Goal: Task Accomplishment & Management: Manage account settings

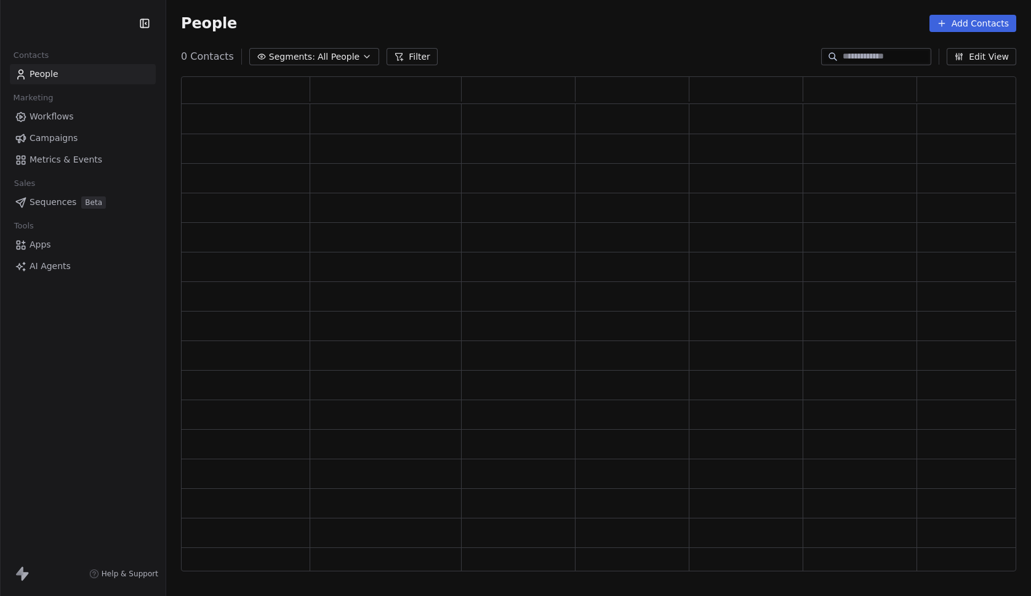
scroll to position [486, 826]
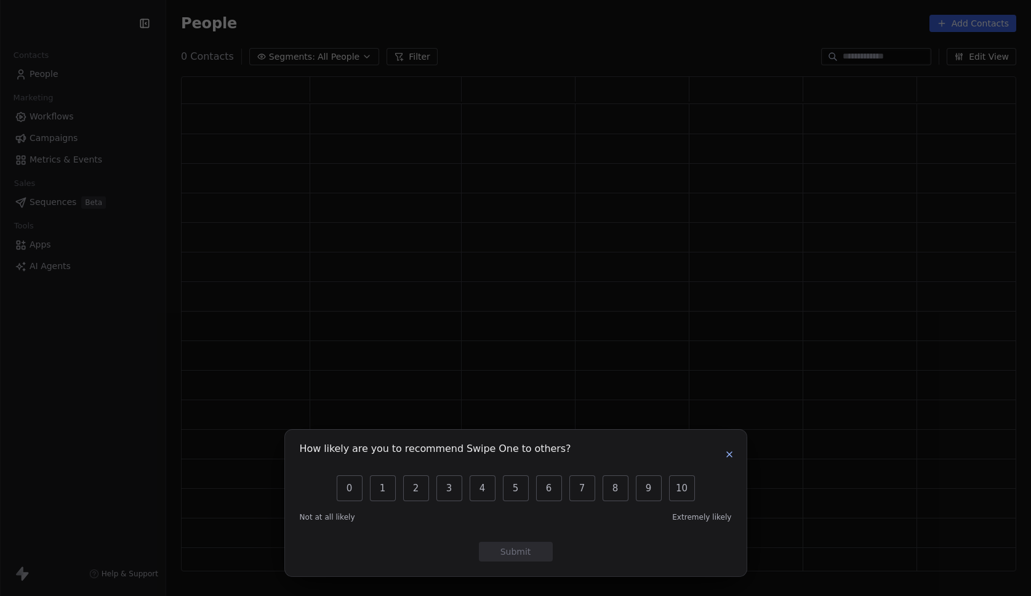
click at [727, 457] on icon "button" at bounding box center [729, 454] width 10 height 10
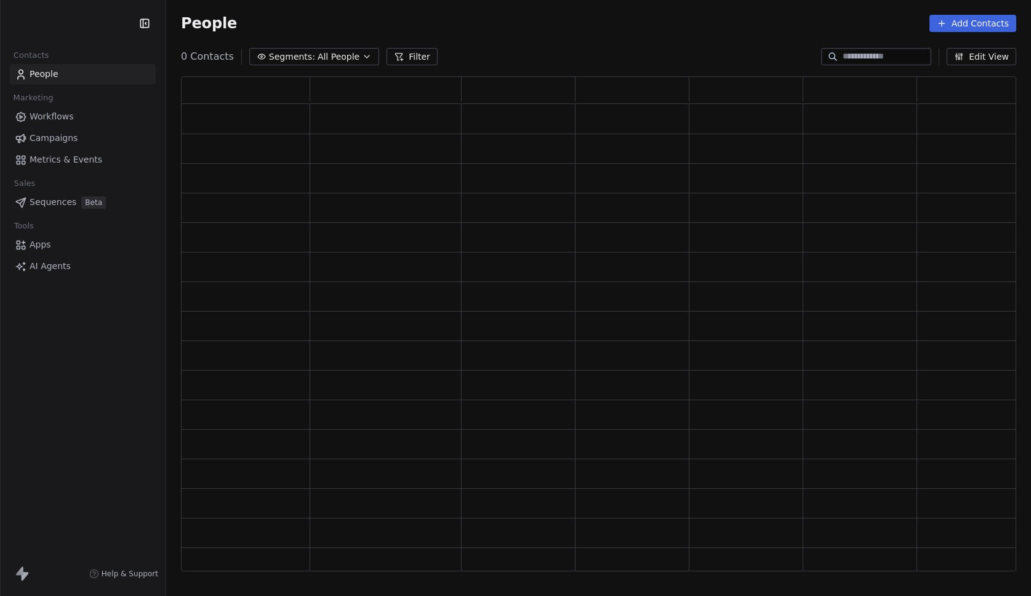
scroll to position [486, 826]
click at [63, 140] on span "Campaigns" at bounding box center [54, 138] width 48 height 13
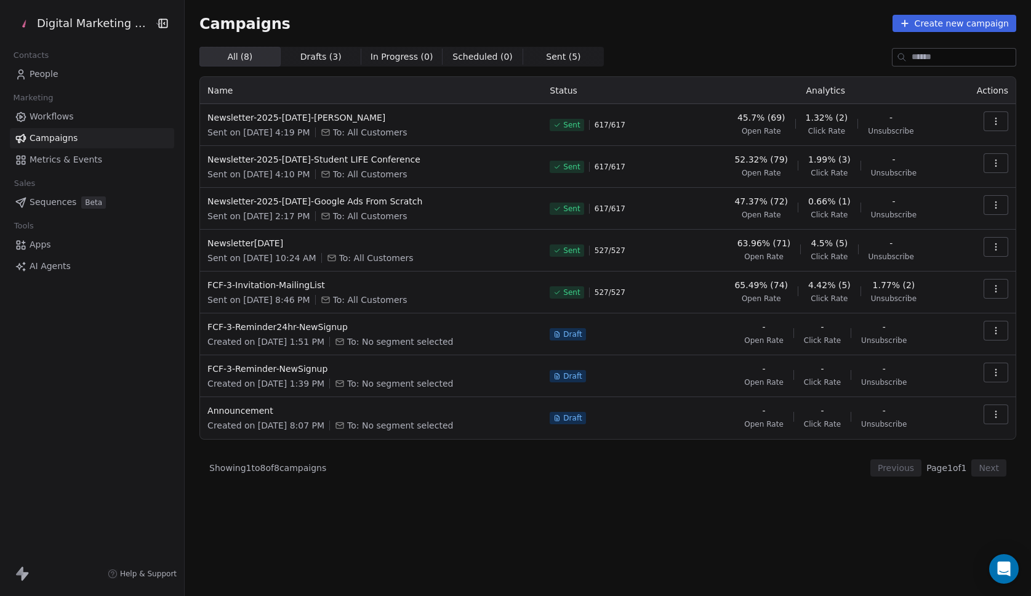
click at [536, 26] on div "Campaigns Create new campaign" at bounding box center [607, 23] width 817 height 17
click at [547, 58] on span "Sent ( 5 )" at bounding box center [563, 56] width 34 height 13
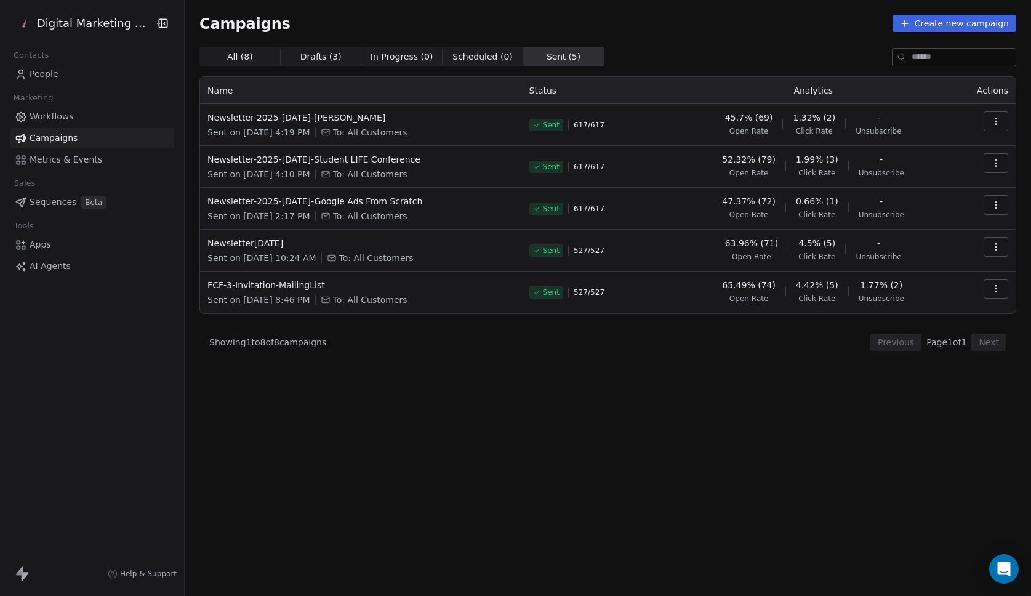
click at [236, 54] on span "All ( 8 )" at bounding box center [240, 56] width 26 height 13
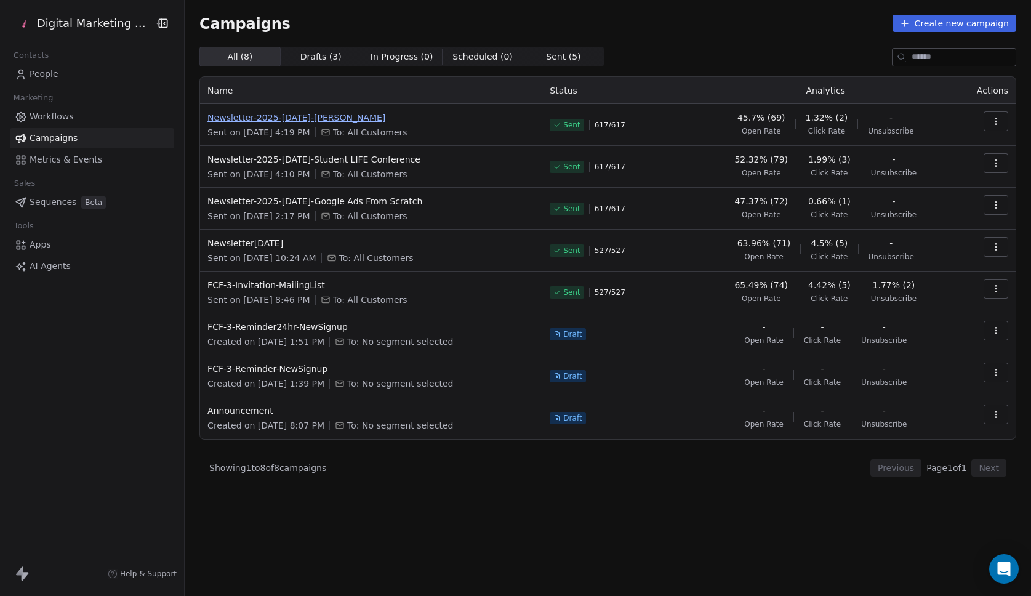
click at [356, 120] on span "Newsletter-2025-[DATE]-[PERSON_NAME]" at bounding box center [370, 117] width 327 height 12
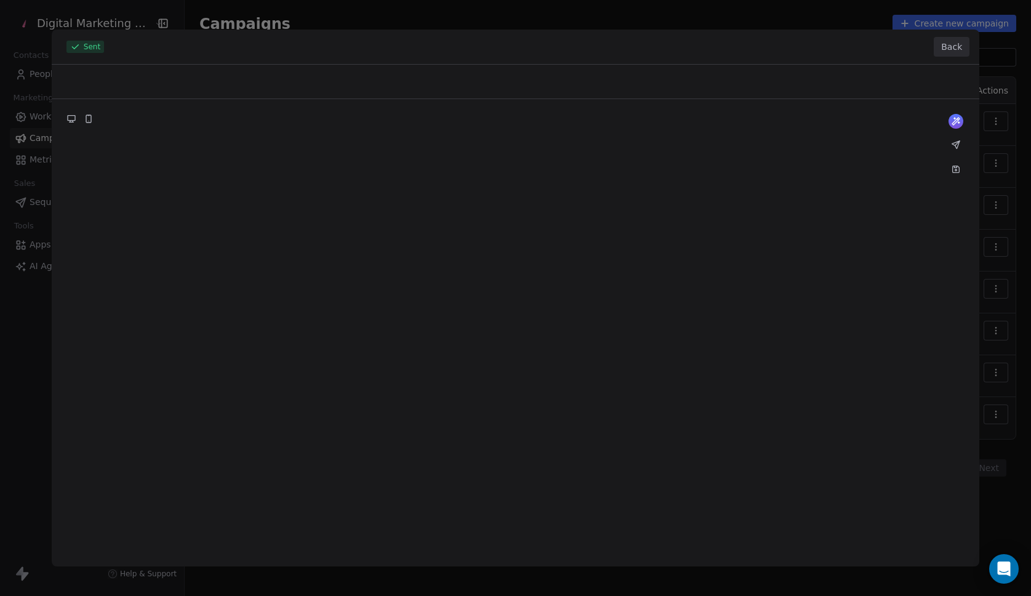
click at [667, 41] on div "Sent Back" at bounding box center [516, 47] width 928 height 35
click at [845, 166] on div at bounding box center [516, 315] width 928 height 501
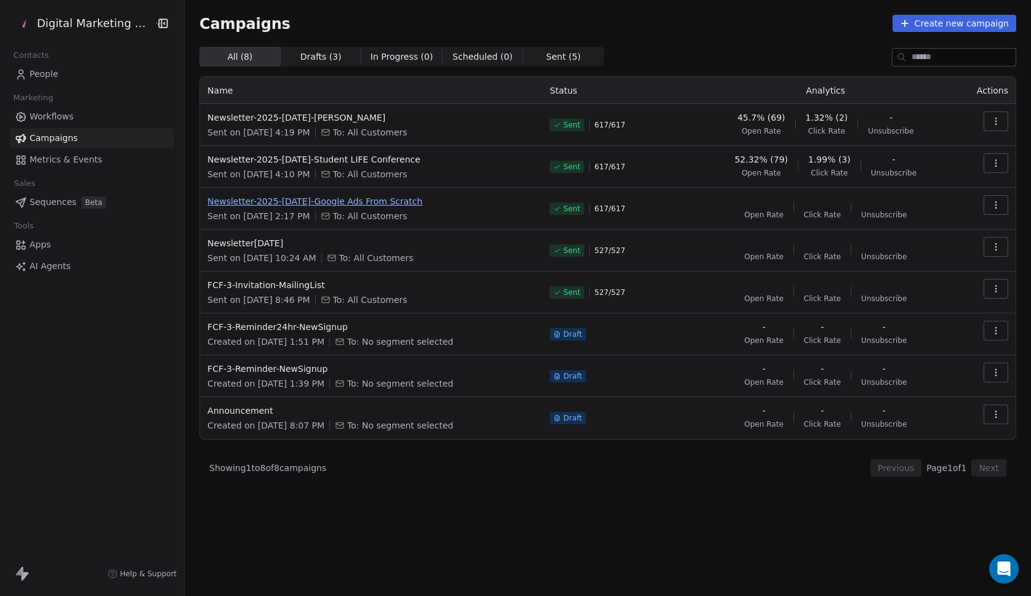
click at [272, 201] on span "Newsletter-2025-[DATE]-Google Ads From Scratch" at bounding box center [370, 201] width 327 height 12
click at [994, 242] on icon "button" at bounding box center [996, 247] width 10 height 10
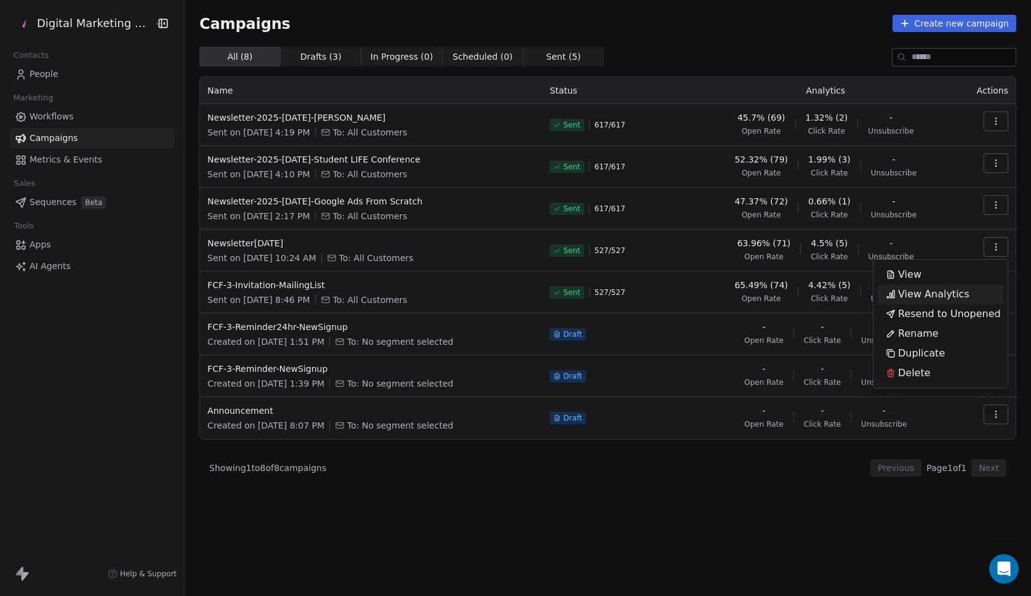
click at [257, 200] on html "Digital Marketing Unicorn Contacts People Marketing Workflows Campaigns Metrics…" at bounding box center [515, 298] width 1031 height 596
click at [257, 200] on span "Newsletter-2025-[DATE]-Google Ads From Scratch" at bounding box center [370, 201] width 327 height 12
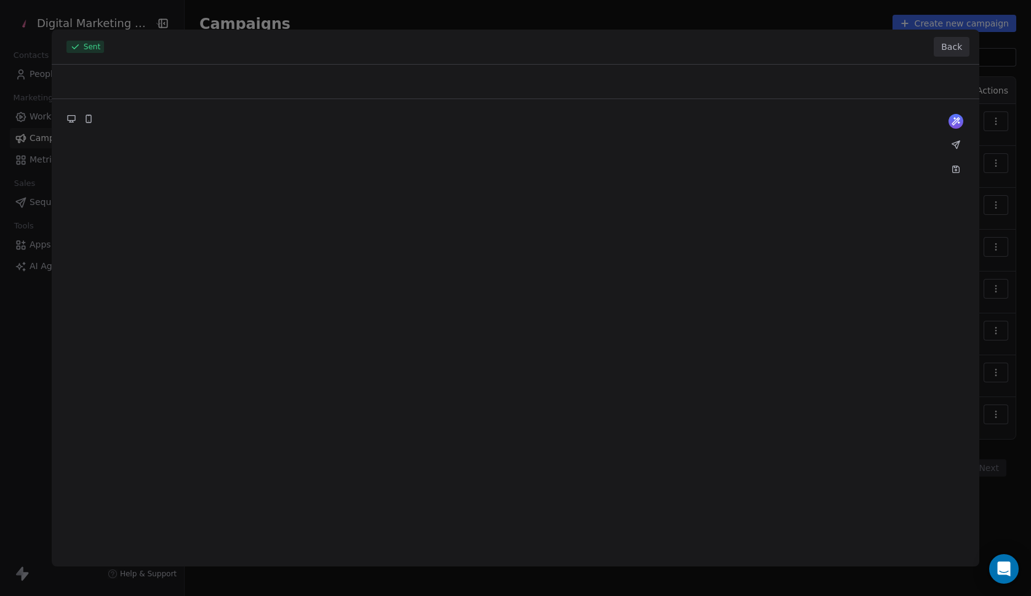
click at [947, 50] on button "Back" at bounding box center [952, 47] width 36 height 20
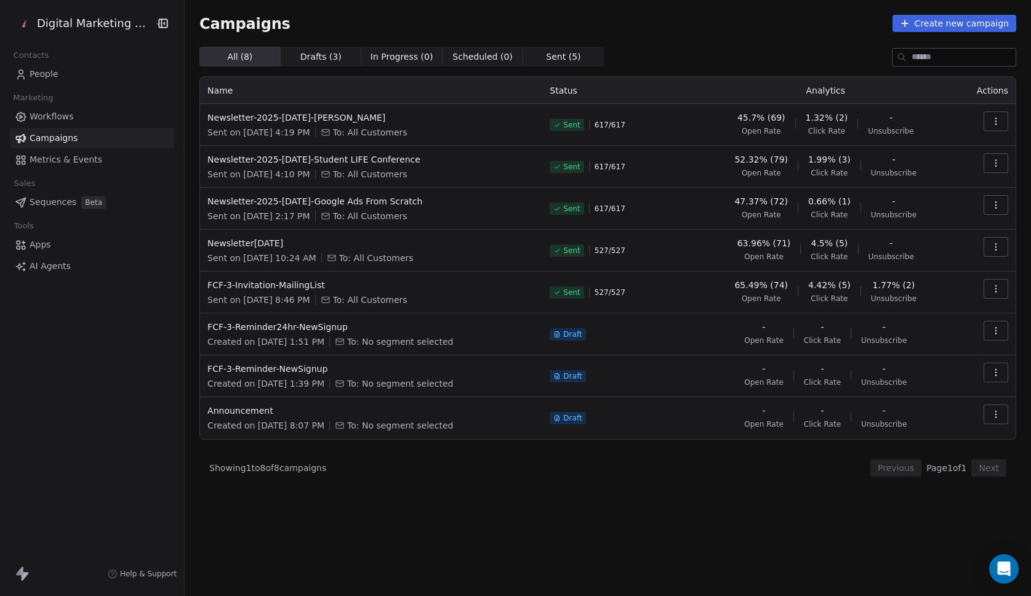
click at [316, 65] on span "Drafts ( 3 ) Drafts ( 3 )" at bounding box center [321, 57] width 81 height 20
click at [312, 58] on span "Drafts ( 3 )" at bounding box center [320, 56] width 41 height 13
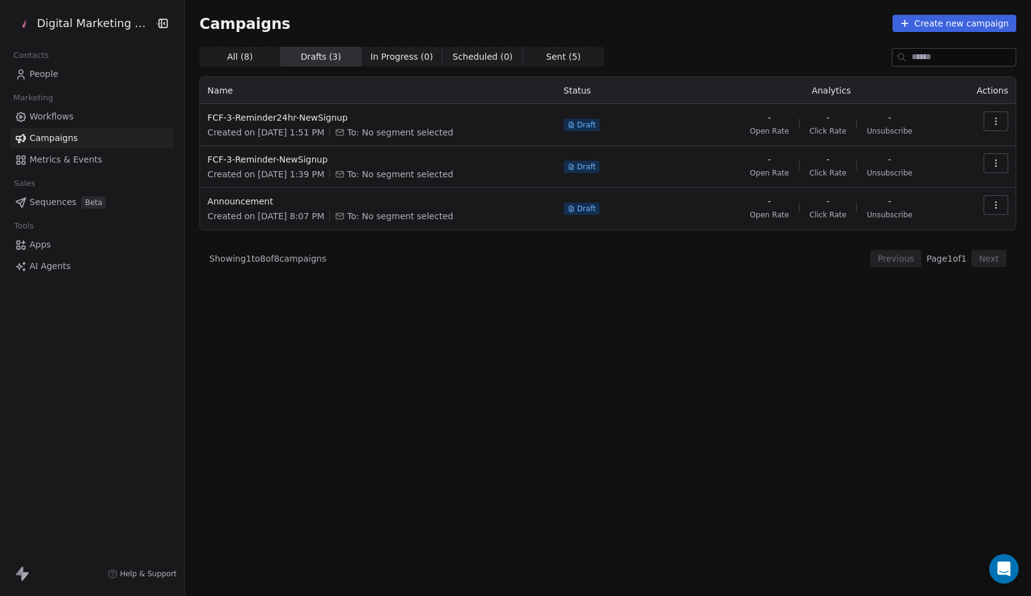
click at [236, 55] on span "All ( 8 )" at bounding box center [240, 56] width 26 height 13
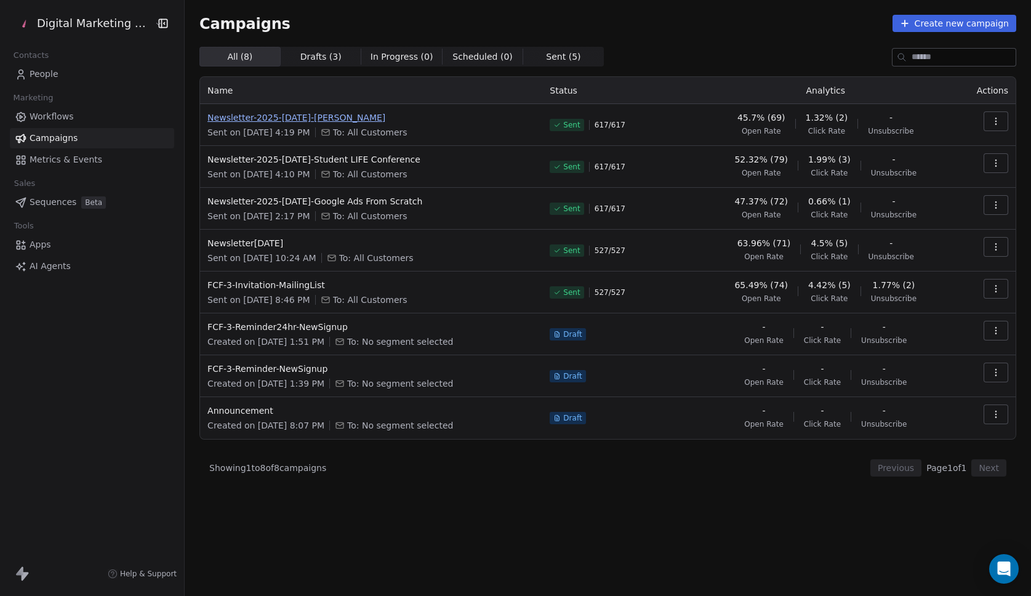
click at [253, 116] on span "Newsletter-2025-[DATE]-[PERSON_NAME]" at bounding box center [370, 117] width 327 height 12
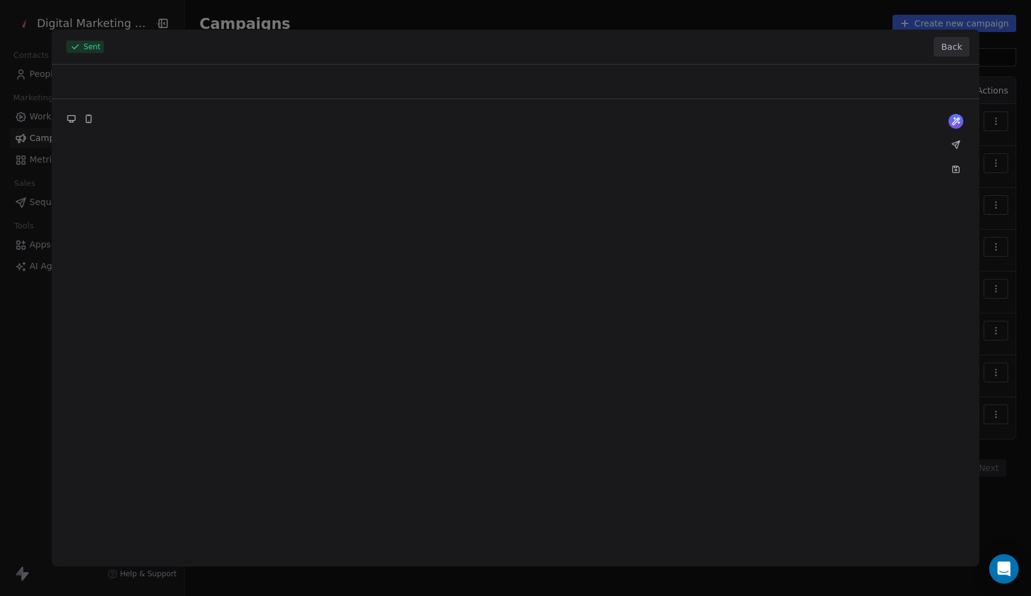
click at [955, 46] on button "Back" at bounding box center [952, 47] width 36 height 20
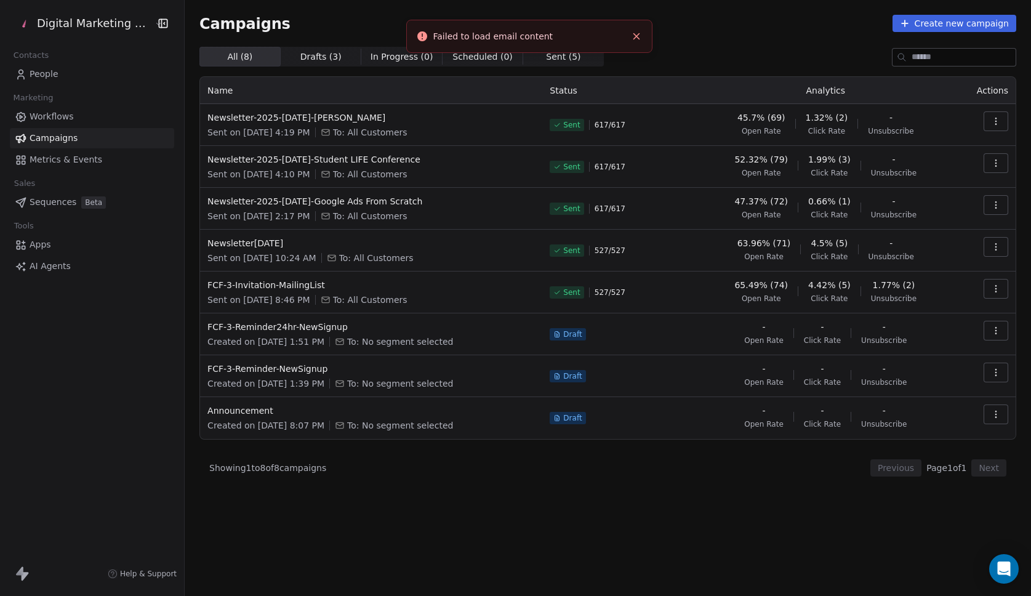
click at [996, 116] on icon "button" at bounding box center [996, 121] width 10 height 10
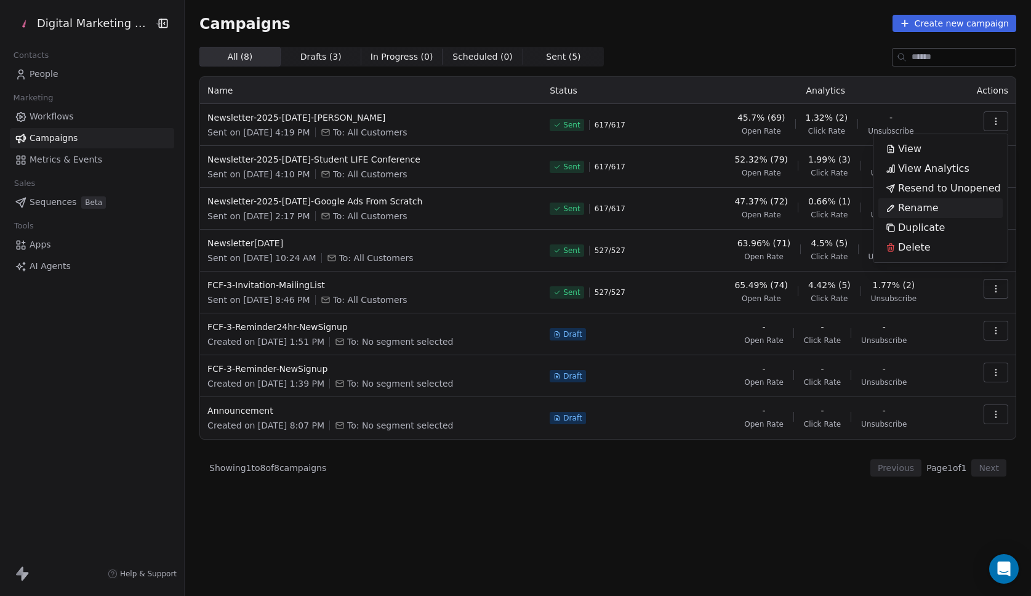
click at [294, 116] on html "Digital Marketing Unicorn Contacts People Marketing Workflows Campaigns Metrics…" at bounding box center [515, 298] width 1031 height 596
click at [294, 116] on span "Newsletter-2025-[DATE]-[PERSON_NAME]" at bounding box center [370, 117] width 327 height 12
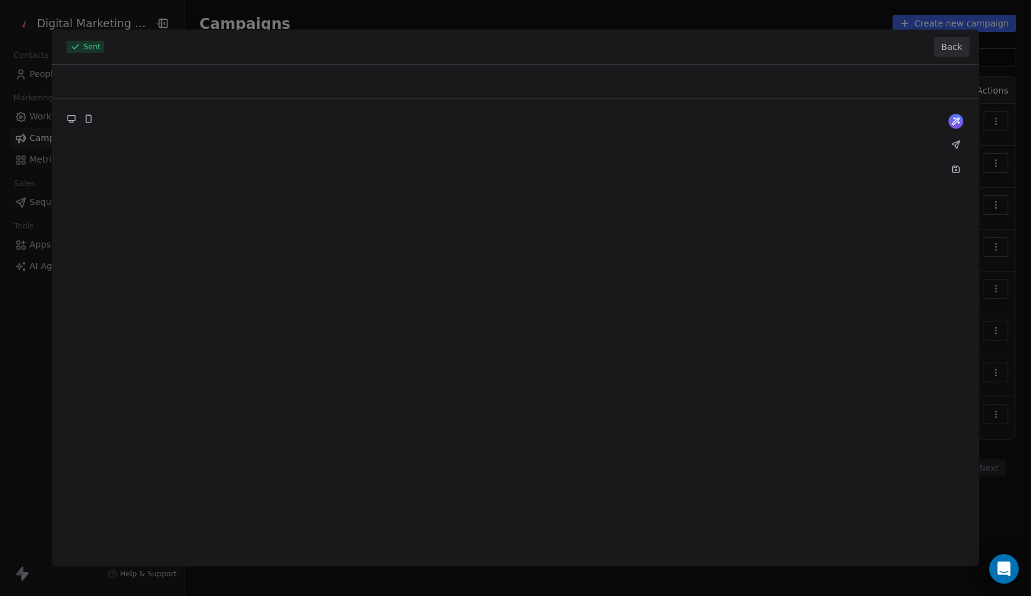
click at [70, 118] on div at bounding box center [516, 315] width 928 height 501
click at [94, 121] on div at bounding box center [516, 315] width 928 height 501
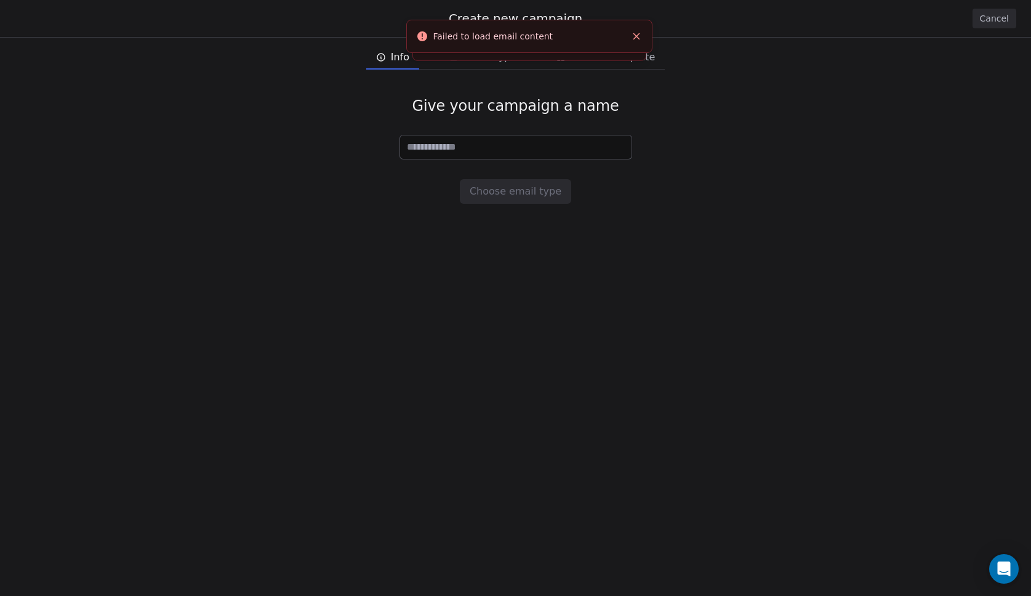
drag, startPoint x: 687, startPoint y: 207, endPoint x: 653, endPoint y: 174, distance: 47.9
click at [690, 205] on div "Give your campaign a name Choose email type" at bounding box center [515, 150] width 1031 height 146
click at [636, 36] on line "Close toast" at bounding box center [636, 37] width 6 height 6
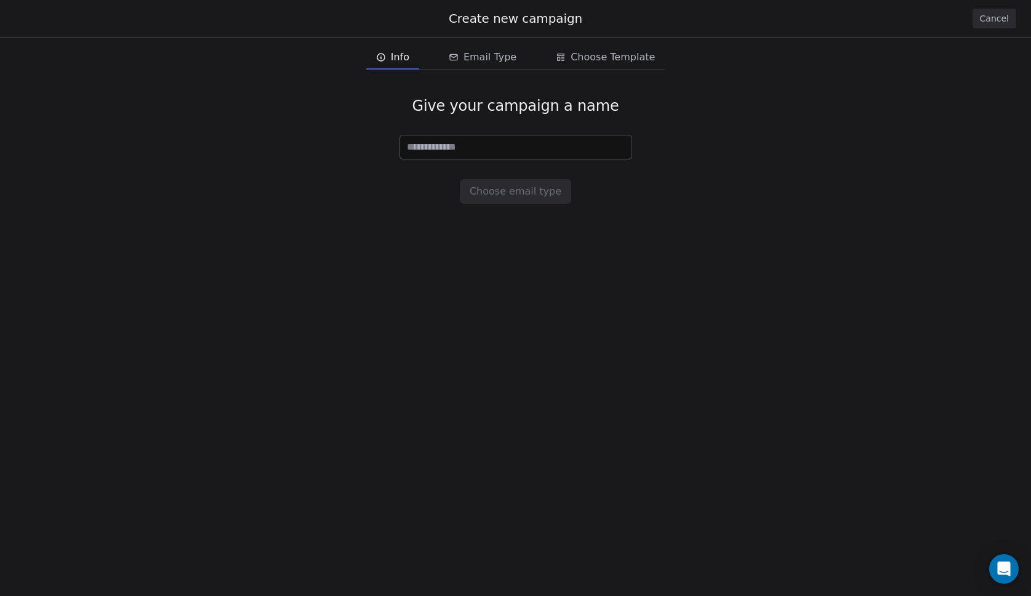
click at [993, 26] on button "Cancel" at bounding box center [994, 19] width 44 height 20
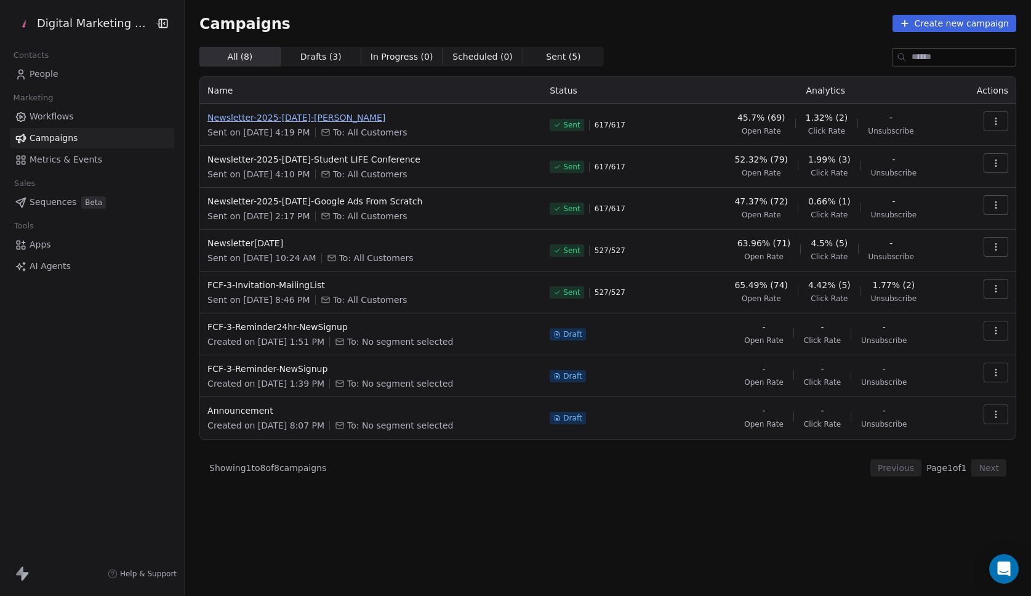
click at [263, 116] on span "Newsletter-2025-[DATE]-[PERSON_NAME]" at bounding box center [370, 117] width 327 height 12
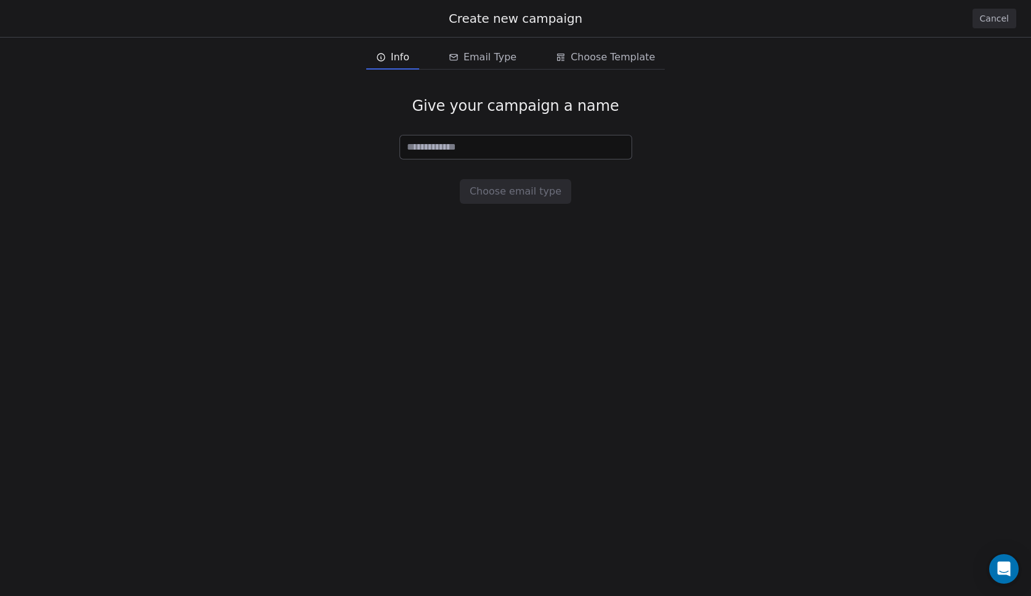
click at [990, 17] on button "Cancel" at bounding box center [994, 19] width 44 height 20
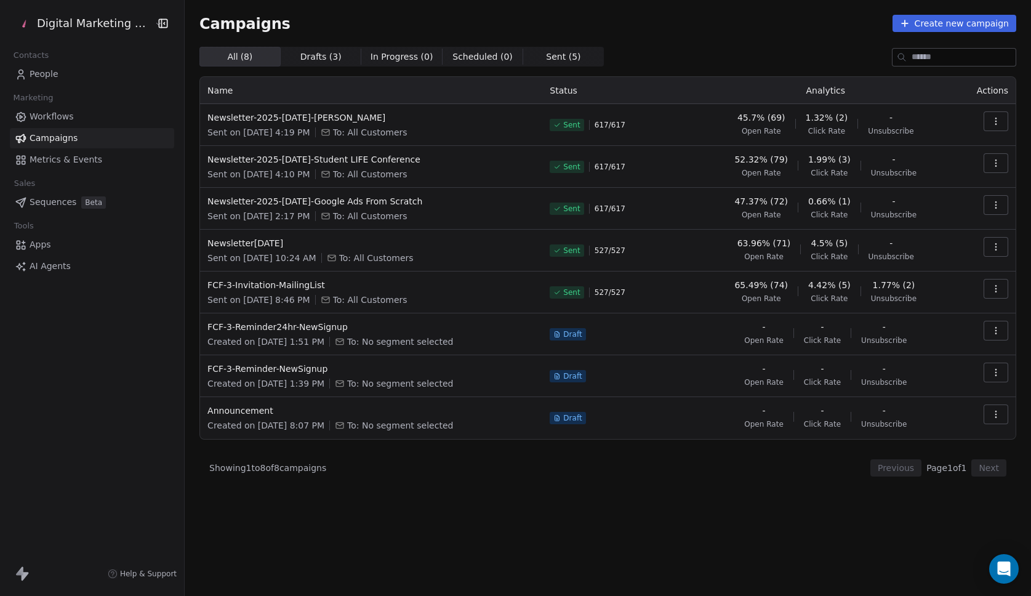
click at [387, 175] on span "To: All Customers" at bounding box center [370, 174] width 74 height 12
click at [54, 73] on span "People" at bounding box center [44, 74] width 29 height 13
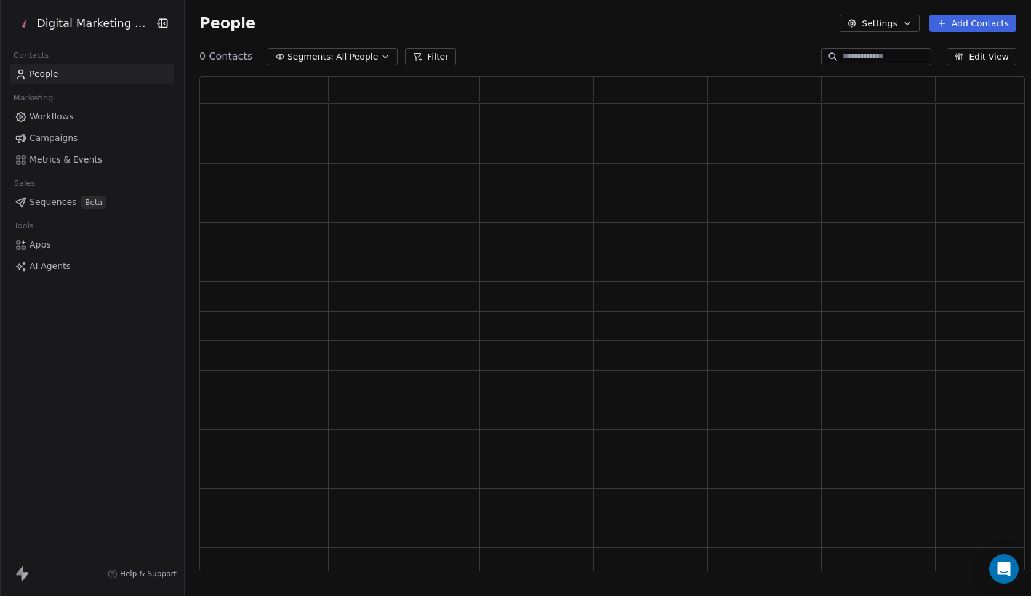
scroll to position [486, 816]
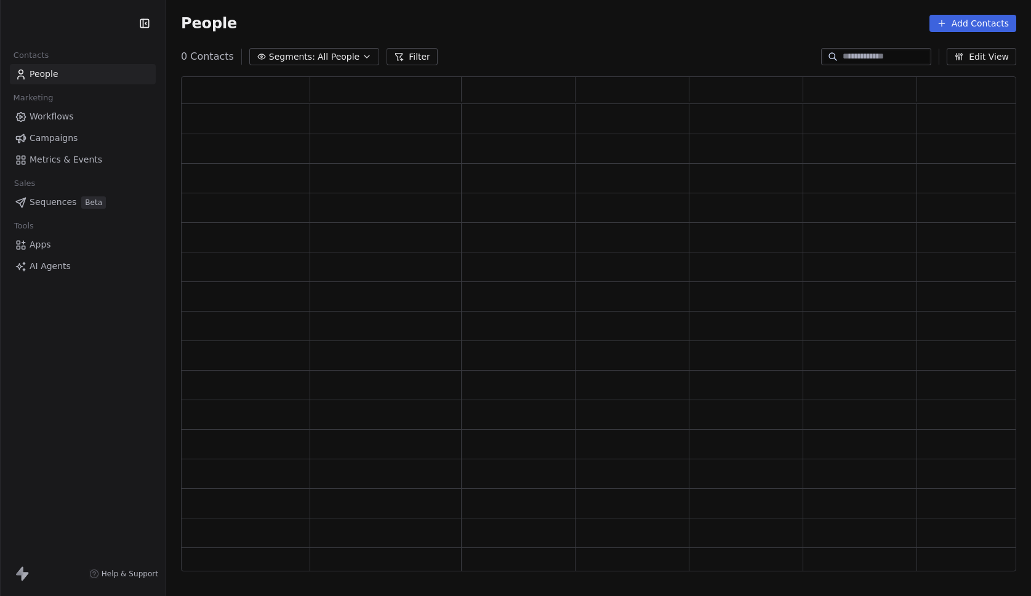
scroll to position [486, 826]
click at [326, 57] on span "All People" at bounding box center [347, 56] width 42 height 13
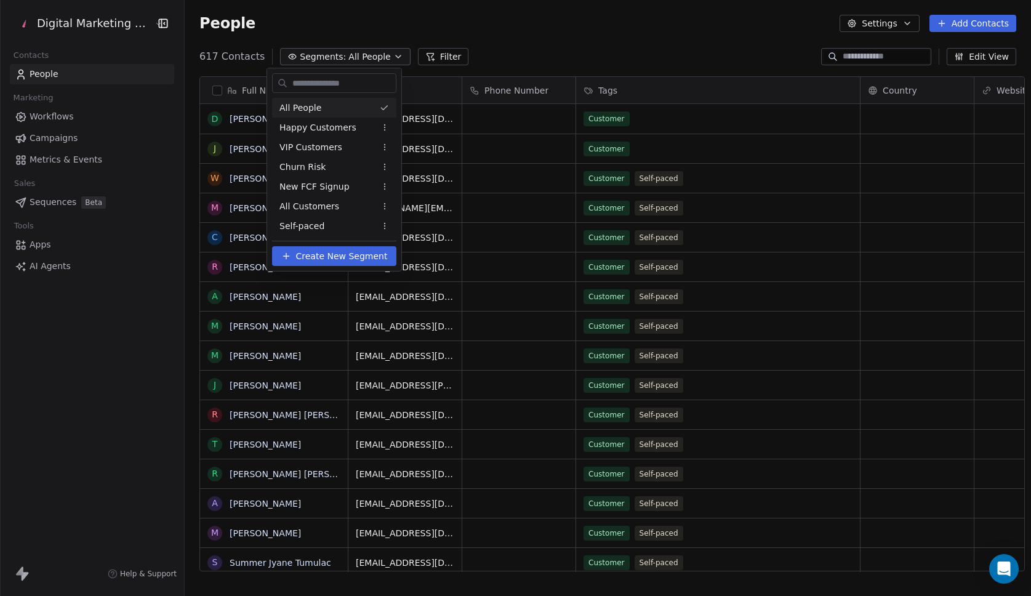
scroll to position [515, 846]
click at [579, 47] on html "Digital Marketing Unicorn Contacts People Marketing Workflows Campaigns Metrics…" at bounding box center [515, 298] width 1031 height 596
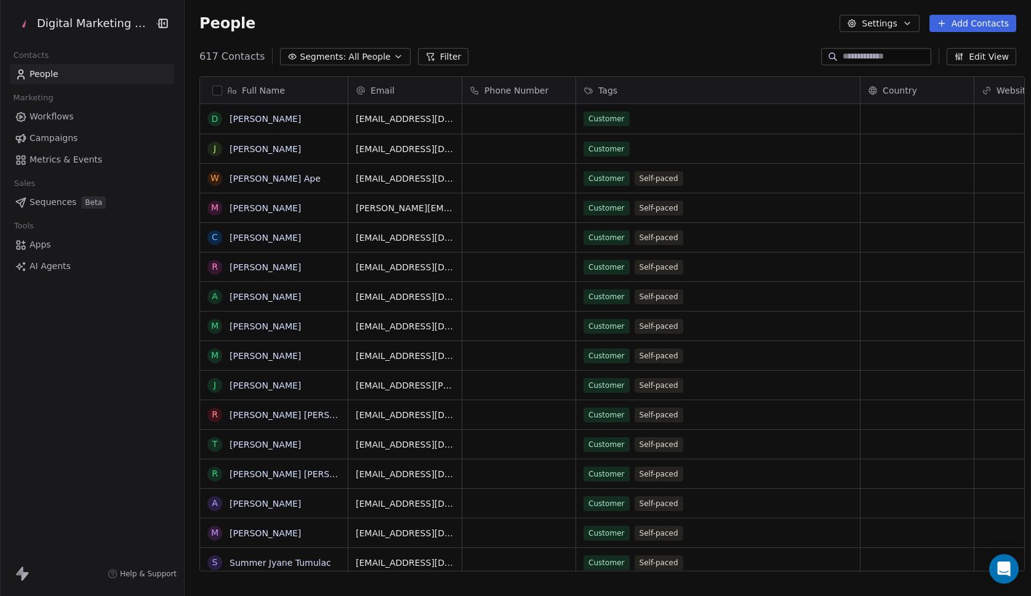
click at [212, 89] on button "button" at bounding box center [217, 91] width 10 height 10
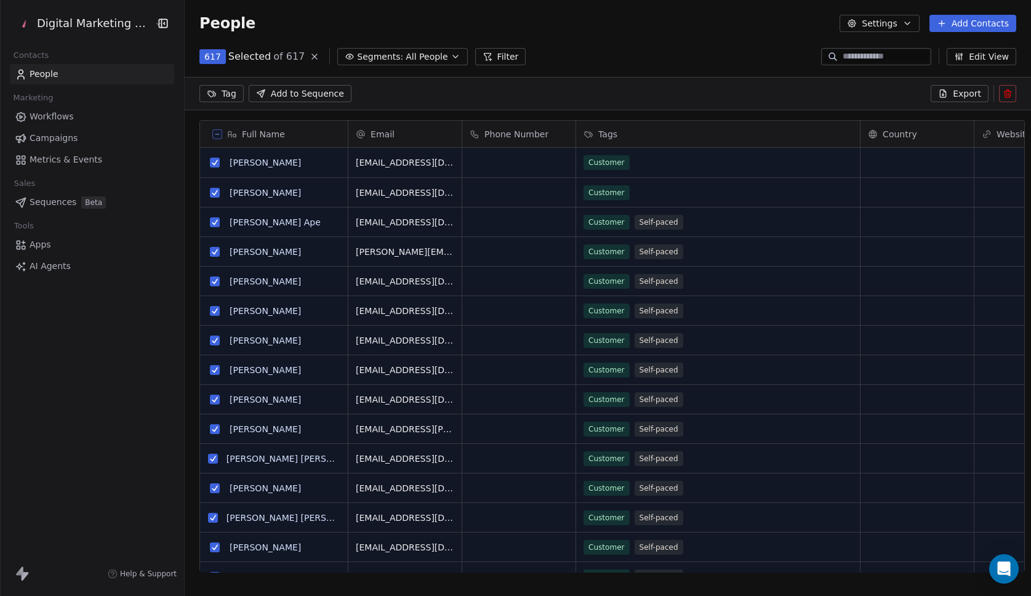
click at [214, 132] on icon at bounding box center [217, 134] width 6 height 6
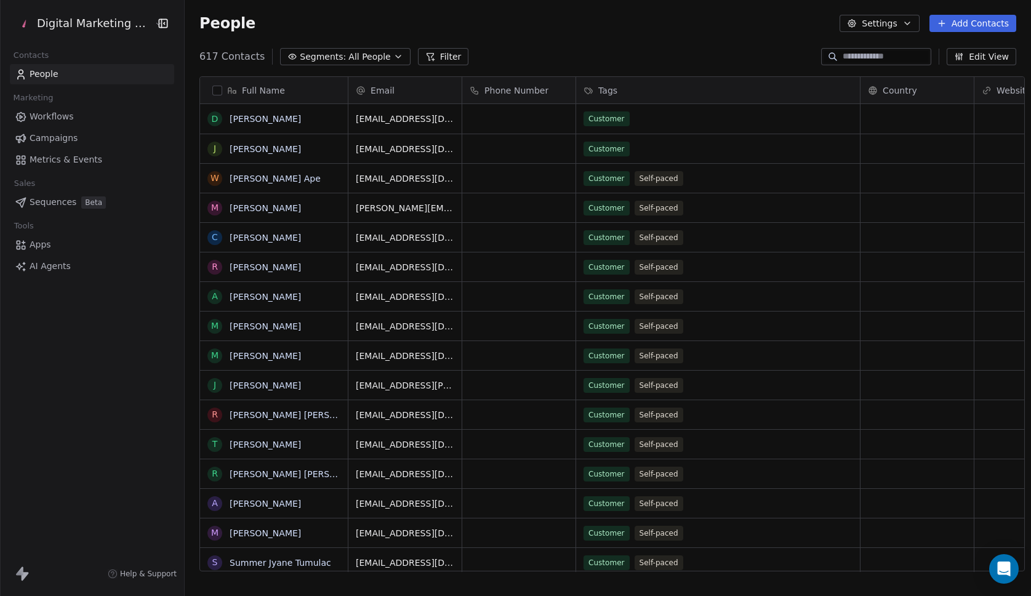
click at [66, 140] on span "Campaigns" at bounding box center [54, 138] width 48 height 13
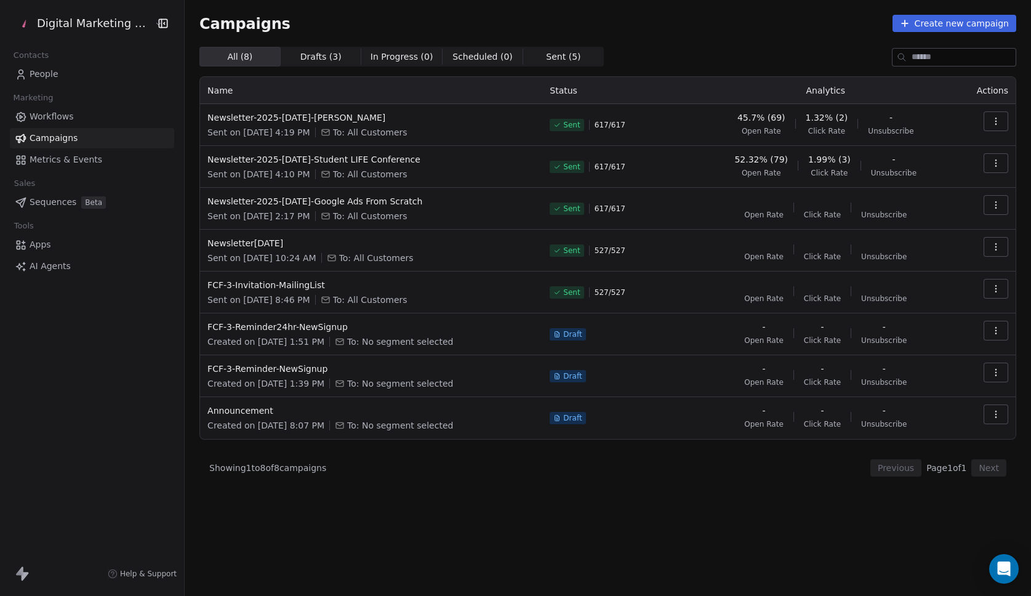
click at [622, 169] on span "617 / 617" at bounding box center [610, 167] width 31 height 10
